Goal: Task Accomplishment & Management: Manage account settings

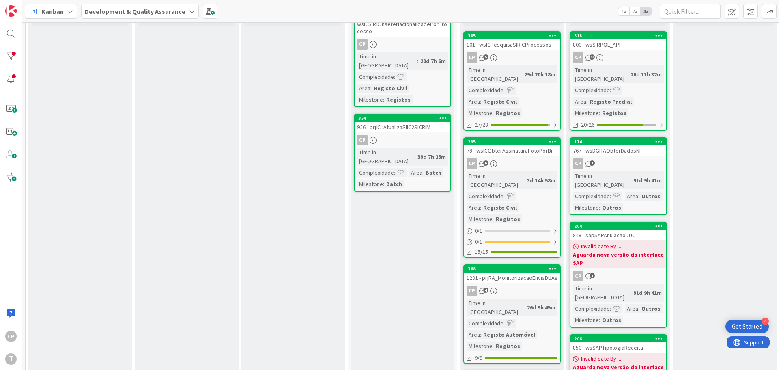
scroll to position [58, 0]
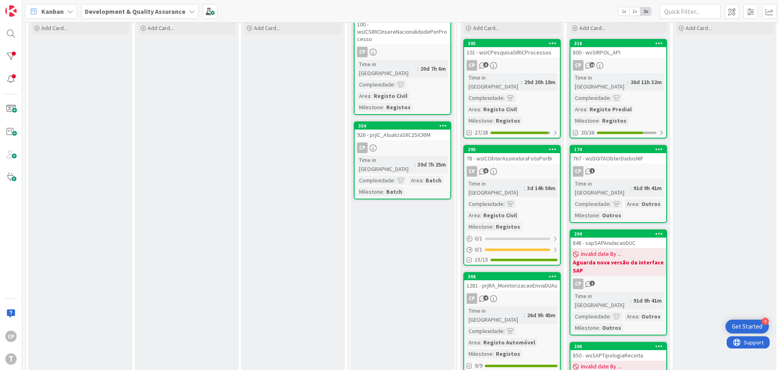
click at [535, 166] on div "CP 6" at bounding box center [512, 171] width 96 height 11
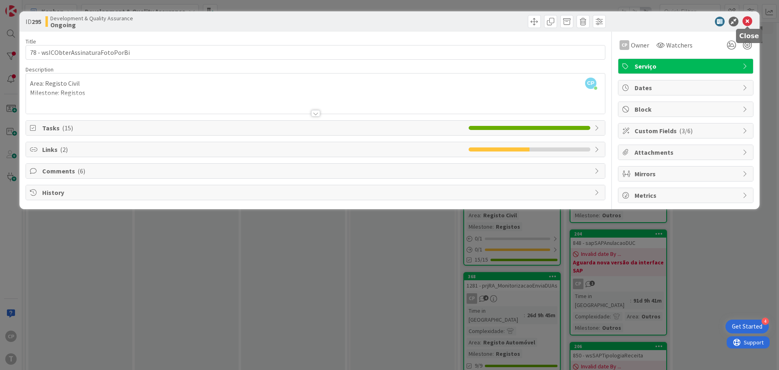
click at [745, 26] on icon at bounding box center [748, 22] width 10 height 10
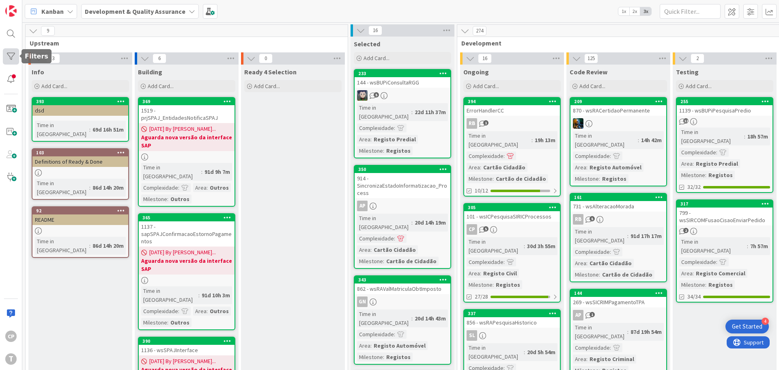
click at [6, 60] on div at bounding box center [11, 56] width 16 height 16
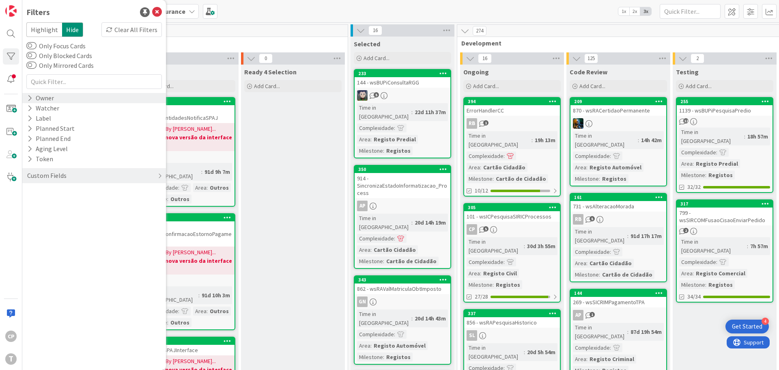
click at [32, 97] on div "Owner" at bounding box center [40, 98] width 28 height 10
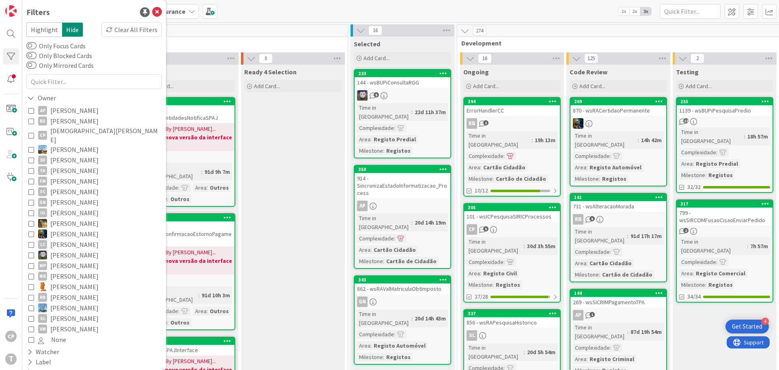
click at [30, 133] on icon at bounding box center [31, 135] width 6 height 6
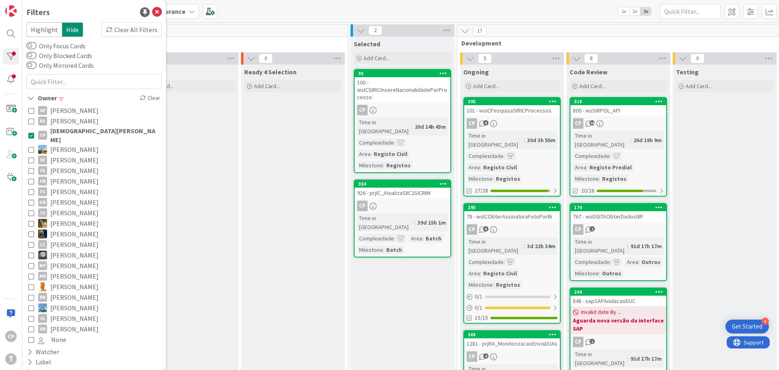
scroll to position [41, 0]
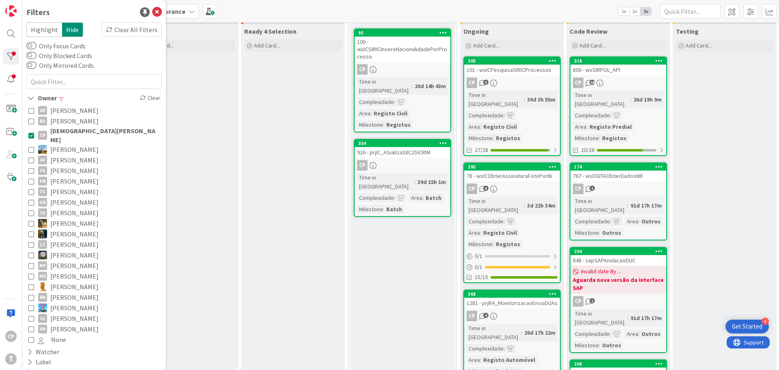
click at [502, 170] on div "78 - wsICObterAssinaturaFotoPorBi" at bounding box center [512, 175] width 96 height 11
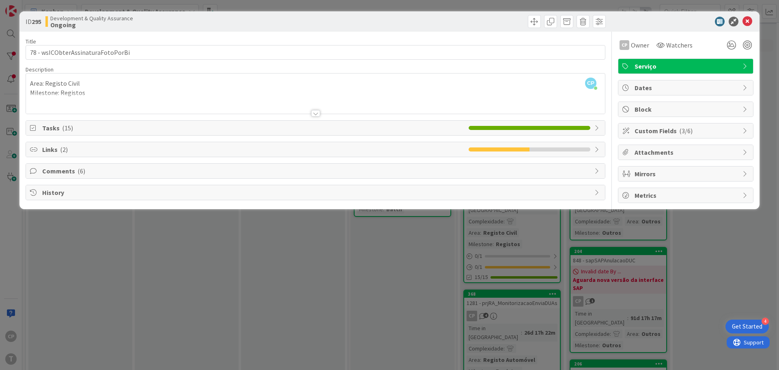
click at [58, 172] on span "Comments ( 6 )" at bounding box center [316, 171] width 548 height 10
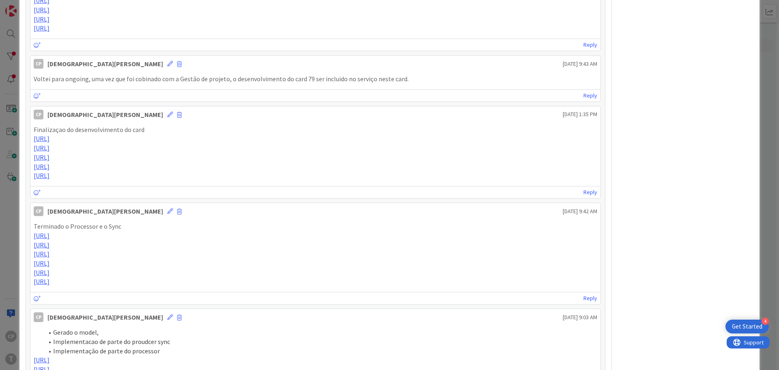
scroll to position [365, 0]
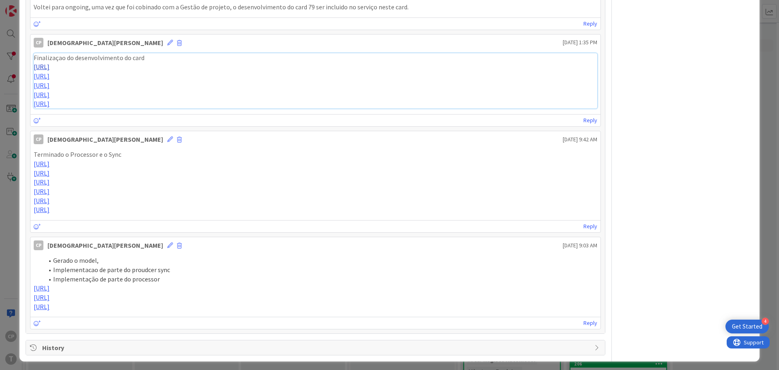
click at [50, 65] on link "https://gitlab.apps.ktools.justica.local/naspp/esb/apps/reg/wsicobterassinatura…" at bounding box center [42, 67] width 16 height 8
